Goal: Information Seeking & Learning: Learn about a topic

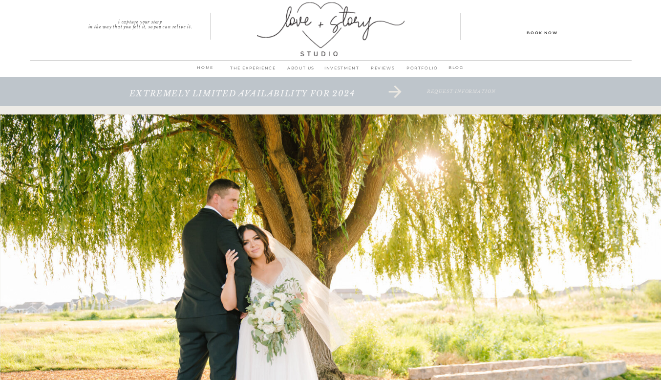
click at [301, 70] on p "ABOUT us" at bounding box center [301, 71] width 41 height 14
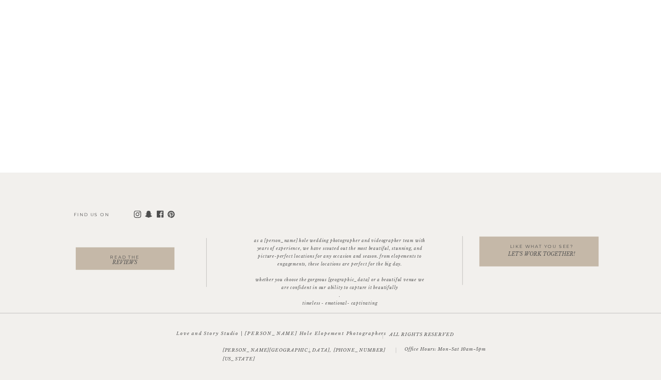
scroll to position [5134, 0]
